Goal: Book appointment/travel/reservation

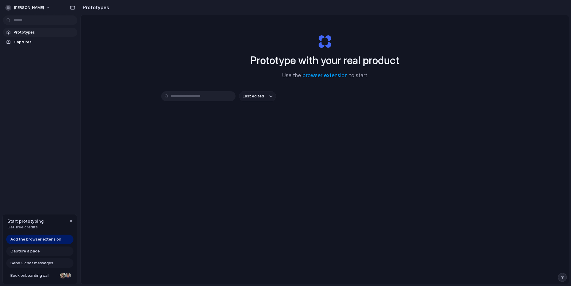
click at [30, 261] on div "Send 3 chat messages" at bounding box center [39, 264] width 67 height 10
click at [35, 34] on span "Prototypes" at bounding box center [44, 32] width 61 height 6
click at [48, 276] on span "Book onboarding call" at bounding box center [33, 276] width 47 height 6
click at [42, 278] on span "Book onboarding call" at bounding box center [33, 276] width 47 height 6
click at [263, 97] on button "Last edited" at bounding box center [257, 96] width 37 height 10
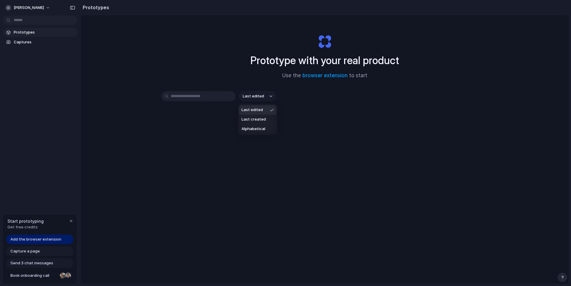
click at [339, 82] on div "Last edited Last created Alphabetical" at bounding box center [285, 143] width 571 height 286
